Goal: Check status

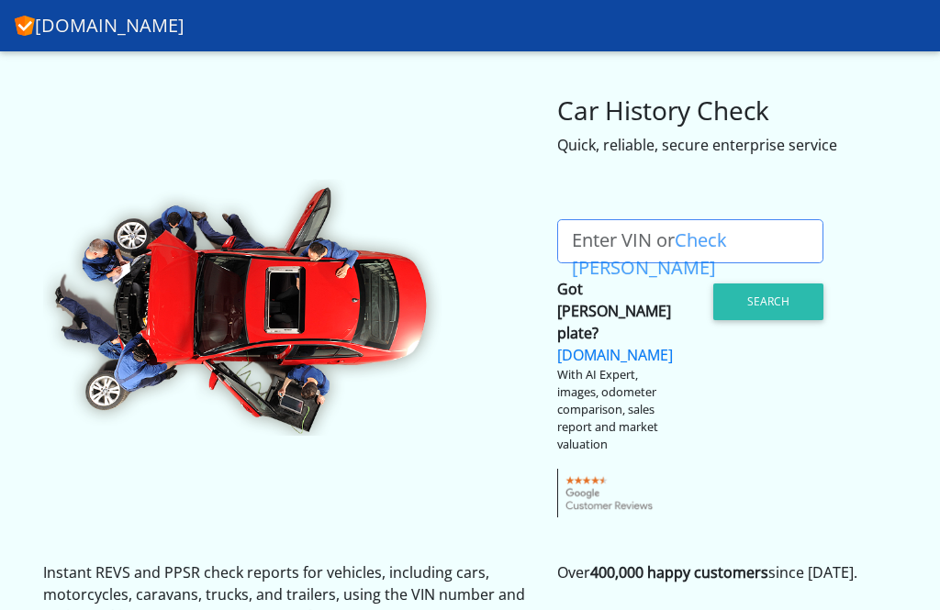
click at [727, 240] on link "Check [PERSON_NAME]" at bounding box center [649, 254] width 155 height 52
click at [595, 229] on label "Enter VIN or Check Rego" at bounding box center [697, 241] width 280 height 44
click at [595, 229] on input "Enter VIN or Check Rego" at bounding box center [690, 241] width 266 height 44
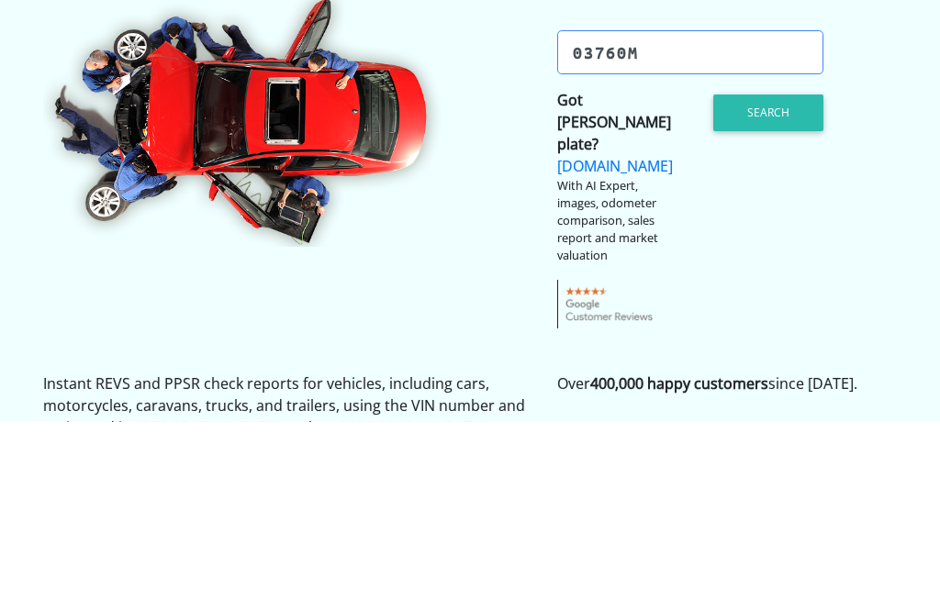
click at [781, 284] on button "Search" at bounding box center [768, 302] width 110 height 37
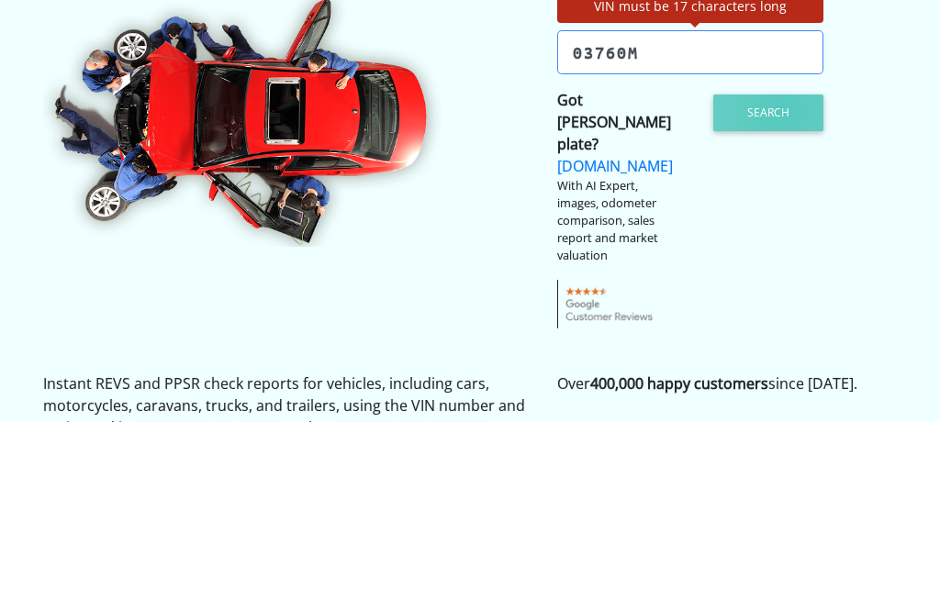
scroll to position [189, 0]
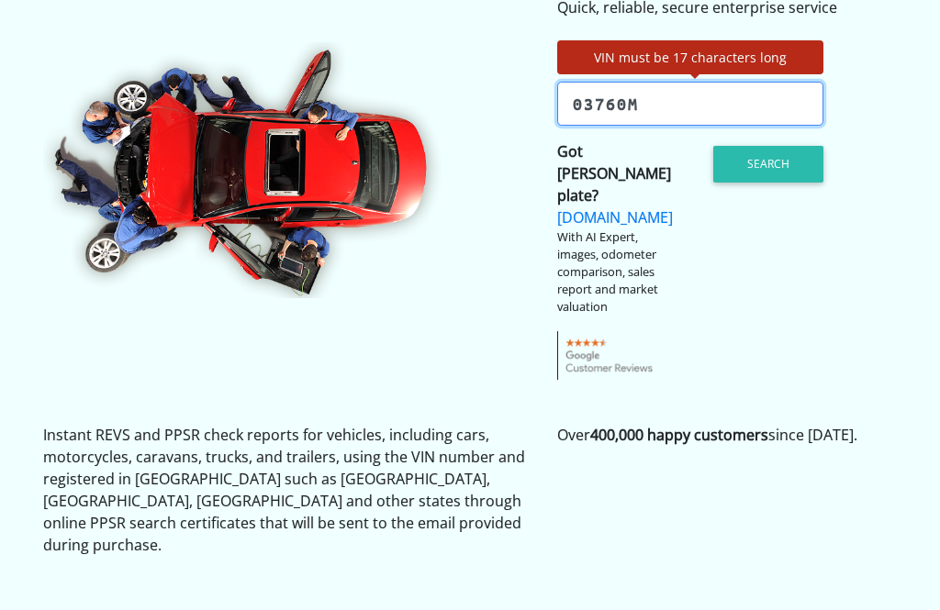
click at [689, 104] on input "03760m" at bounding box center [690, 105] width 266 height 44
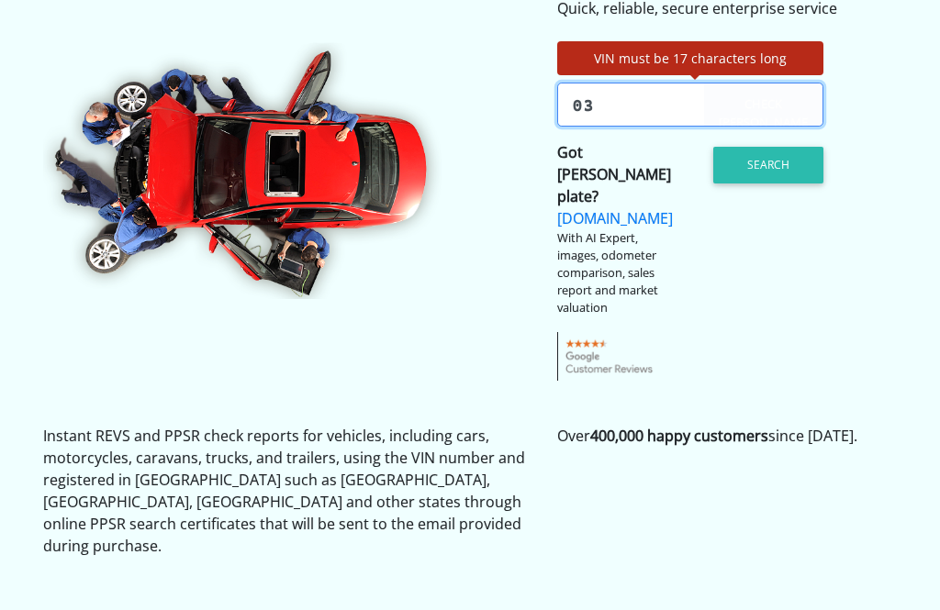
type input "0"
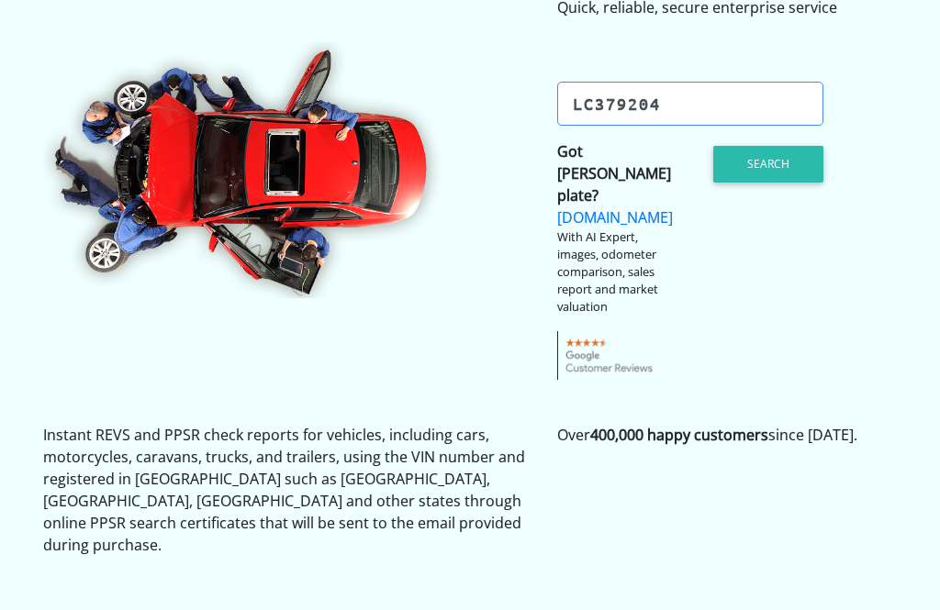
click at [776, 164] on button "Search" at bounding box center [768, 165] width 110 height 37
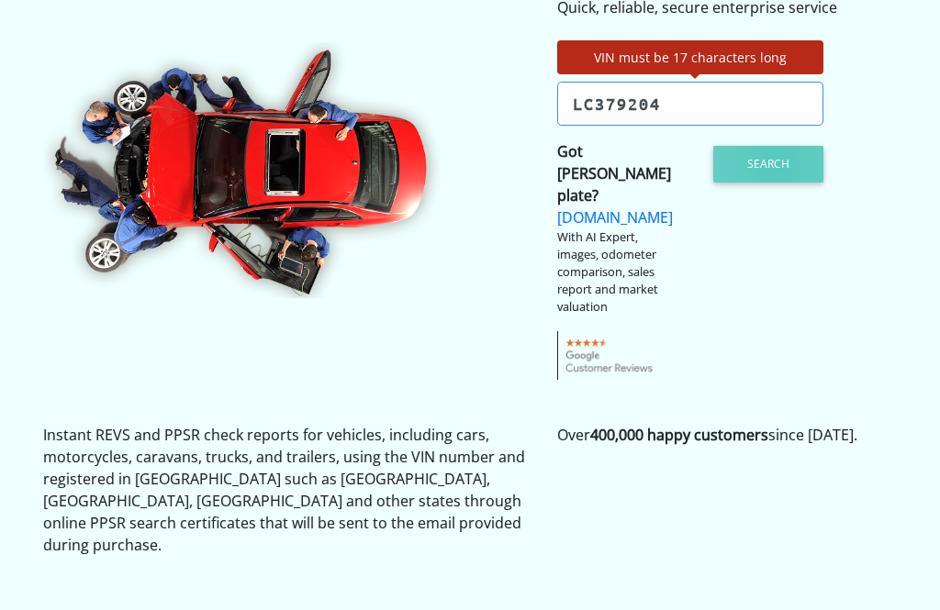
scroll to position [138, 0]
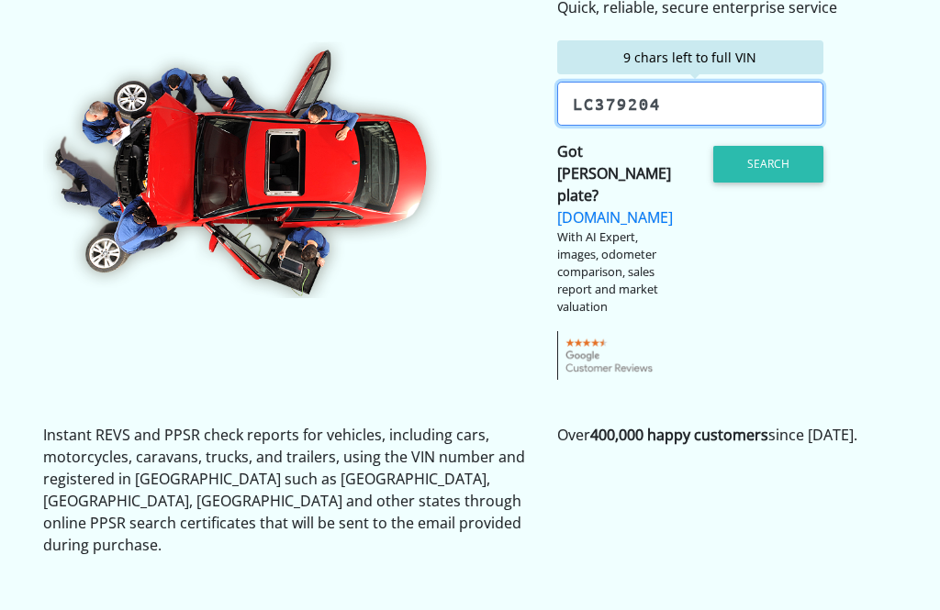
click at [712, 104] on input "Lc379204" at bounding box center [690, 104] width 266 height 44
type input "L"
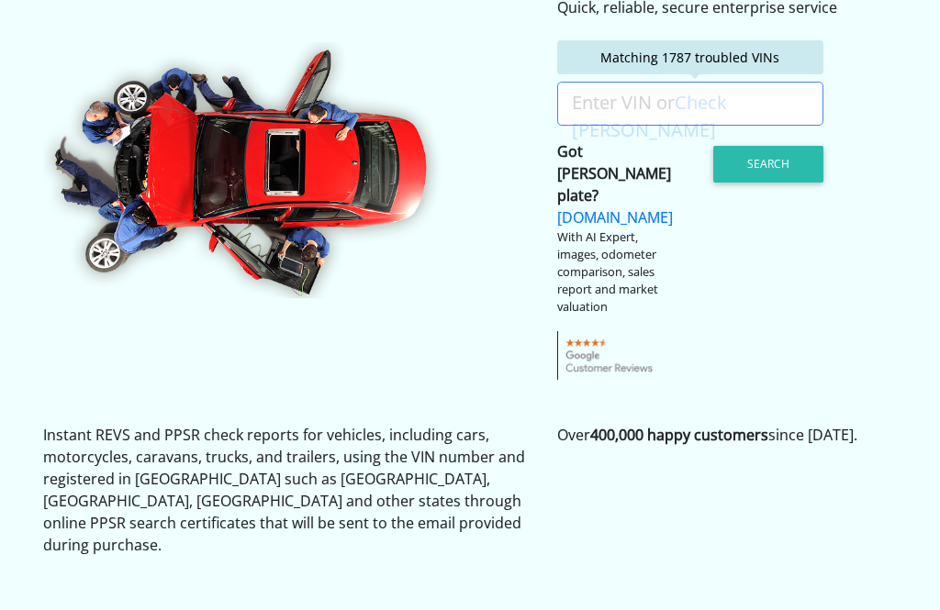
click at [727, 101] on link "Check [PERSON_NAME]" at bounding box center [649, 116] width 155 height 52
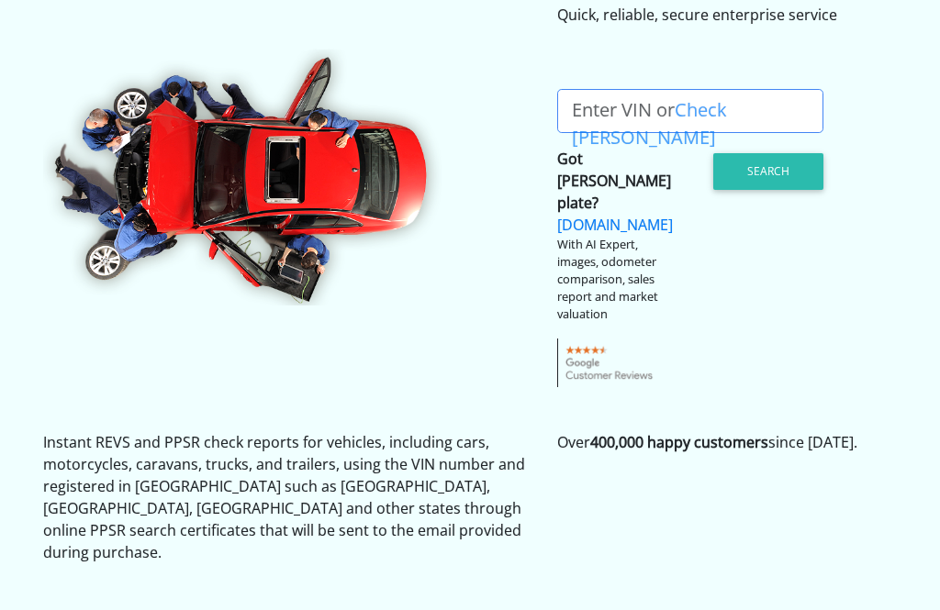
scroll to position [130, 0]
